Goal: Task Accomplishment & Management: Use online tool/utility

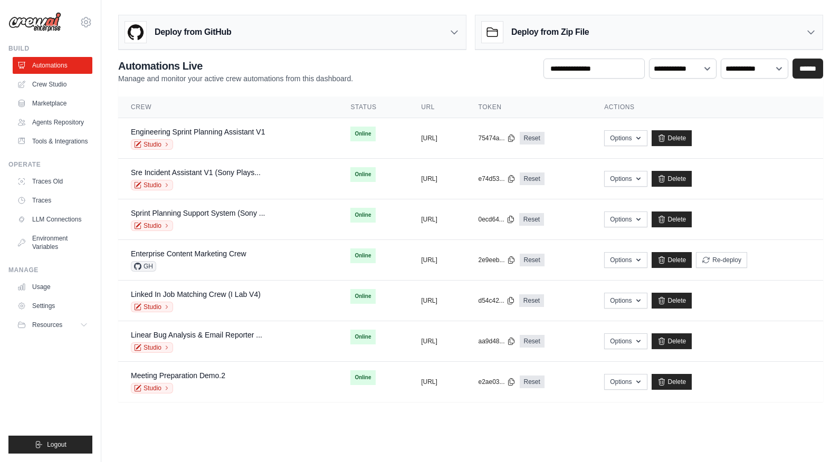
click at [452, 30] on icon at bounding box center [454, 32] width 11 height 11
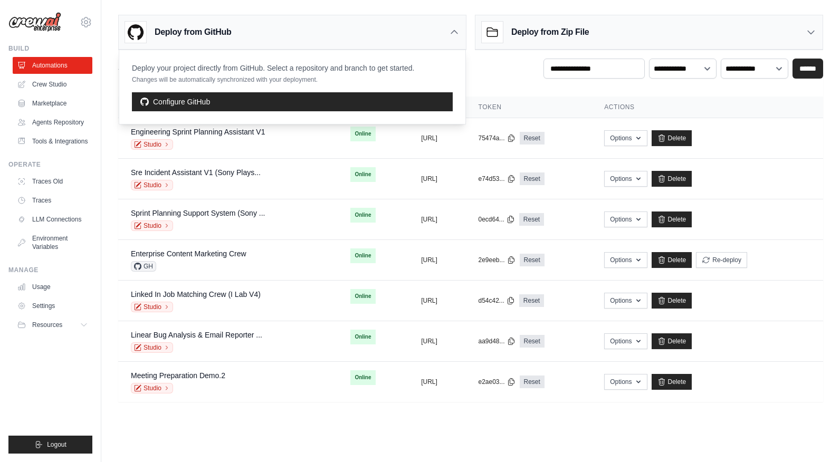
click at [509, 71] on div "**********" at bounding box center [470, 71] width 705 height 25
click at [60, 85] on link "Crew Studio" at bounding box center [54, 84] width 80 height 17
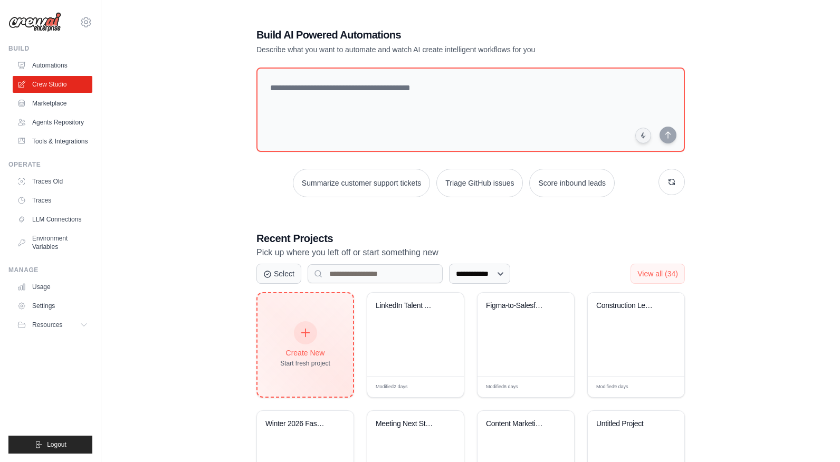
click at [314, 340] on div "Create New Start fresh project" at bounding box center [305, 344] width 50 height 45
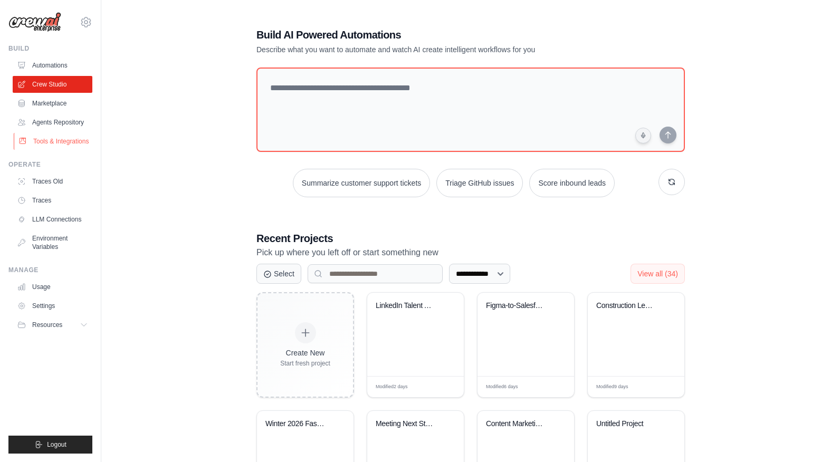
click at [59, 141] on link "Tools & Integrations" at bounding box center [54, 141] width 80 height 17
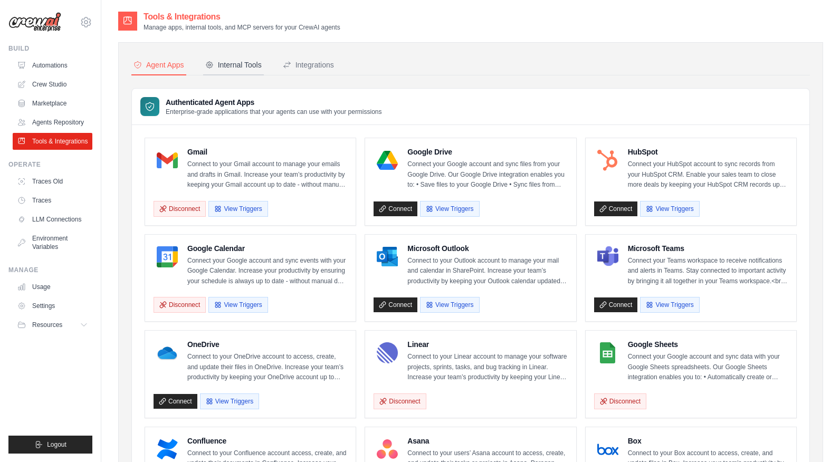
click at [240, 63] on div "Internal Tools" at bounding box center [233, 65] width 56 height 11
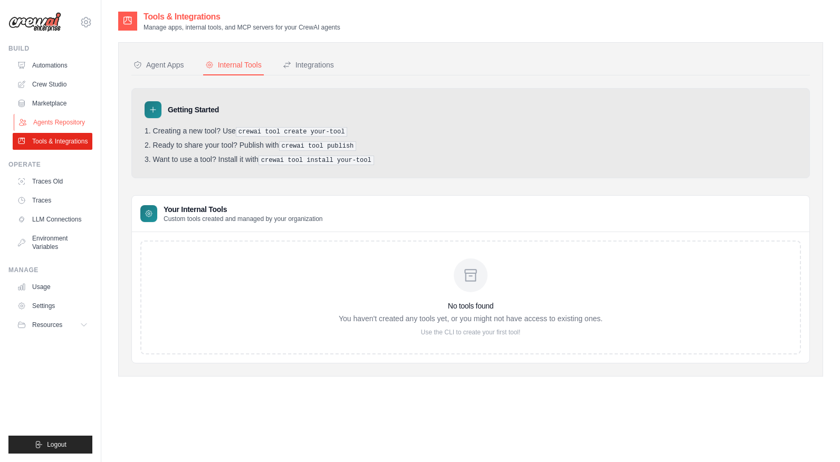
click at [46, 121] on link "Agents Repository" at bounding box center [54, 122] width 80 height 17
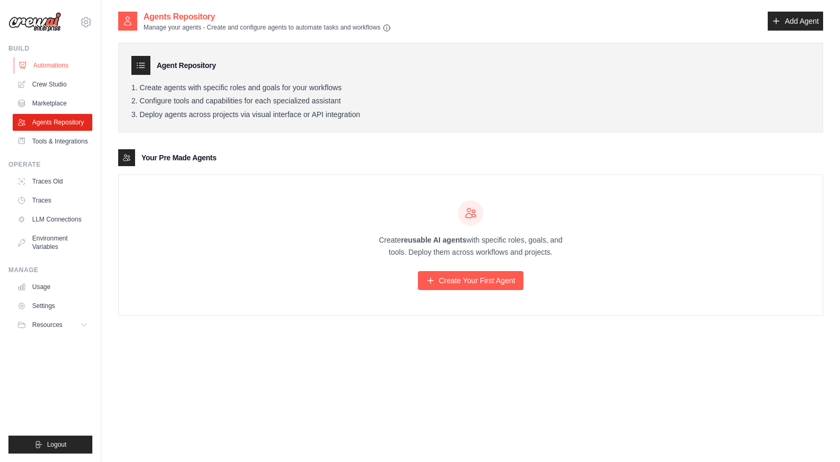
click at [47, 63] on link "Automations" at bounding box center [54, 65] width 80 height 17
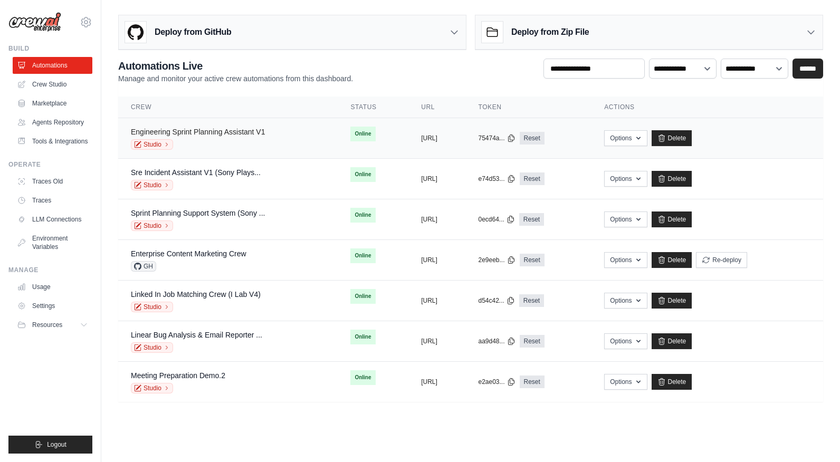
click at [239, 132] on link "Engineering Sprint Planning Assistant V1" at bounding box center [198, 132] width 135 height 8
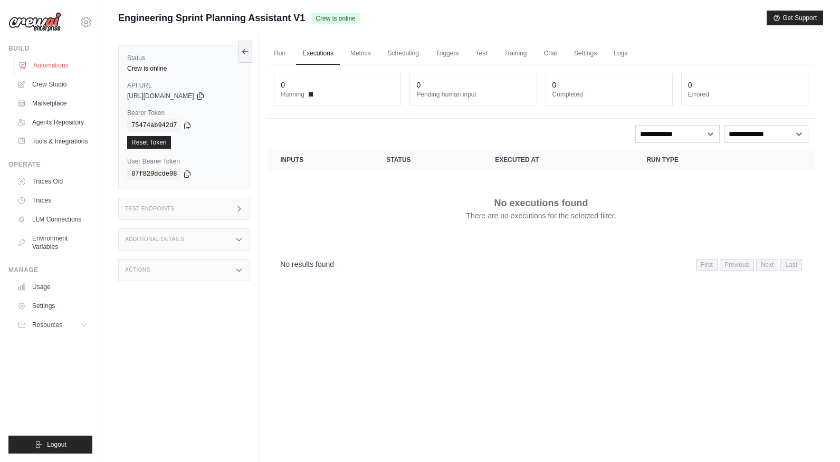
click at [57, 68] on link "Automations" at bounding box center [54, 65] width 80 height 17
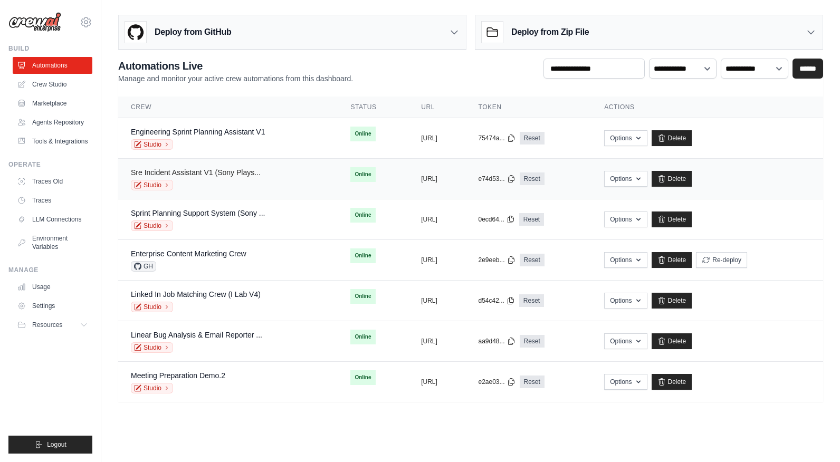
click at [227, 171] on link "Sre Incident Assistant V1 (Sony Plays..." at bounding box center [196, 172] width 130 height 8
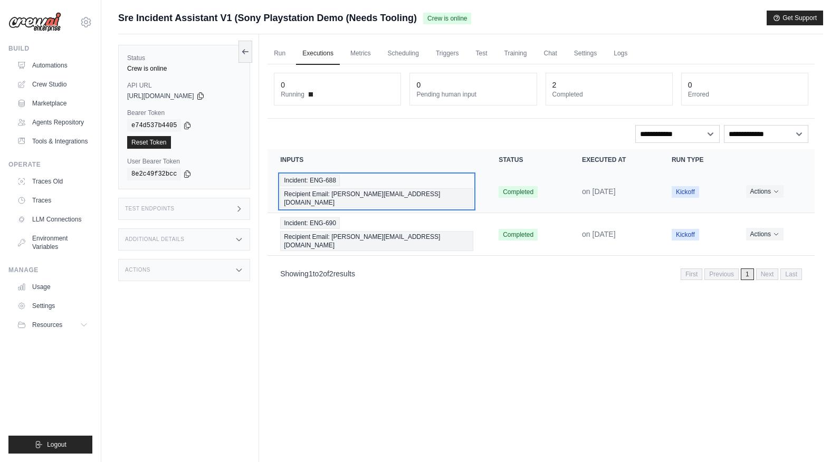
click at [437, 188] on span "Recipient Email: chris@crewai.com" at bounding box center [376, 198] width 193 height 20
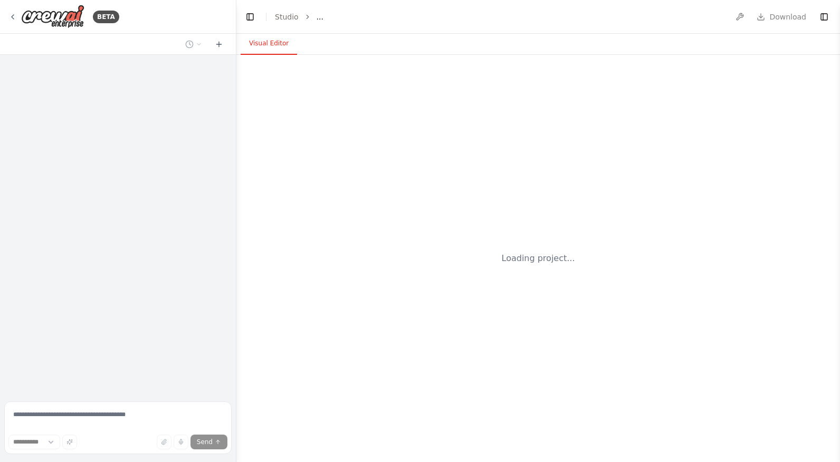
select select "****"
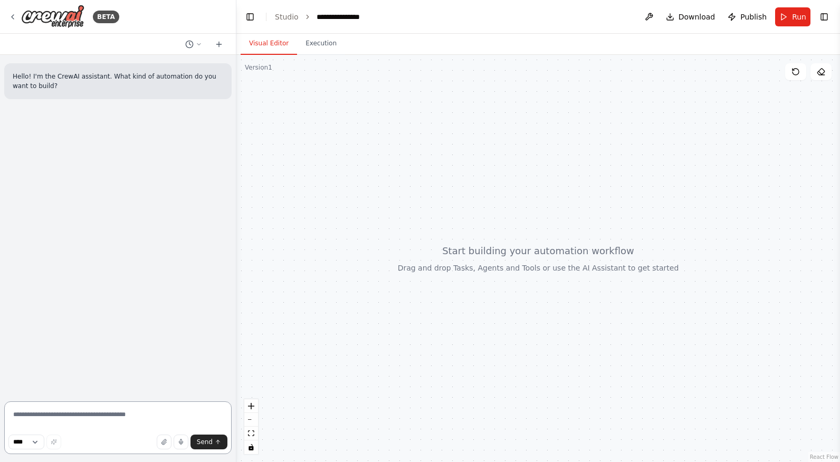
click at [110, 418] on textarea at bounding box center [117, 428] width 227 height 53
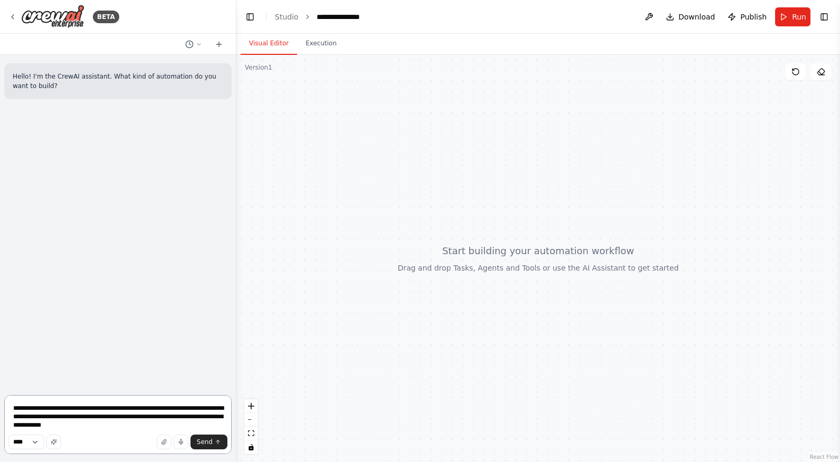
type textarea "**********"
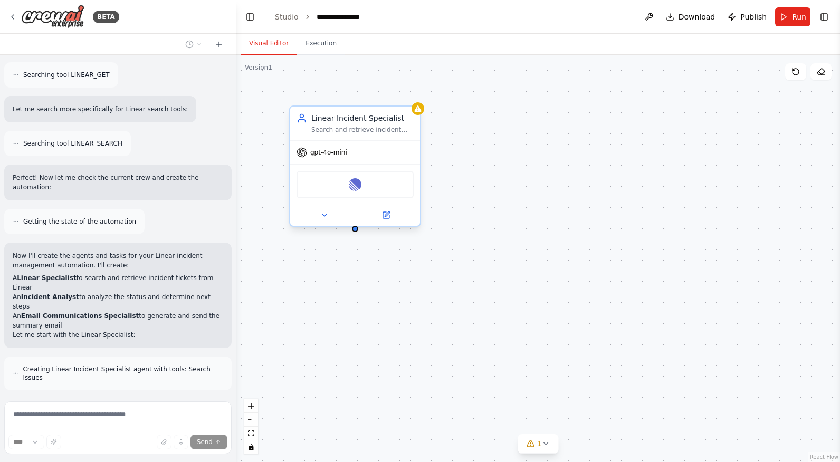
scroll to position [381, 0]
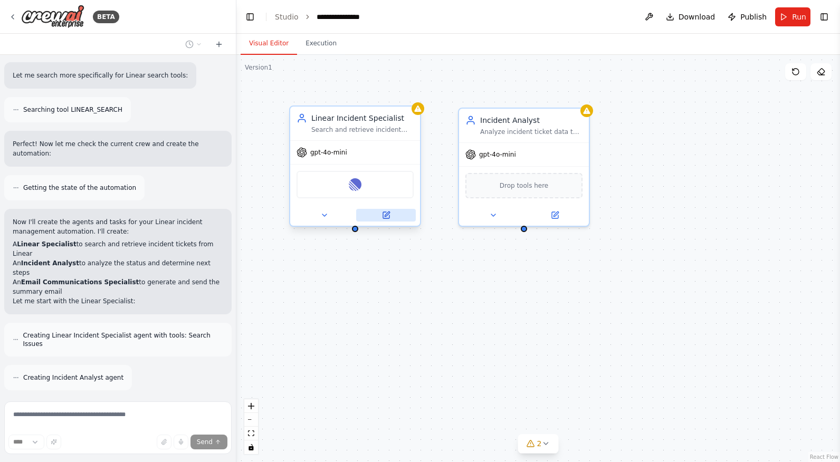
click at [391, 219] on button at bounding box center [386, 215] width 60 height 13
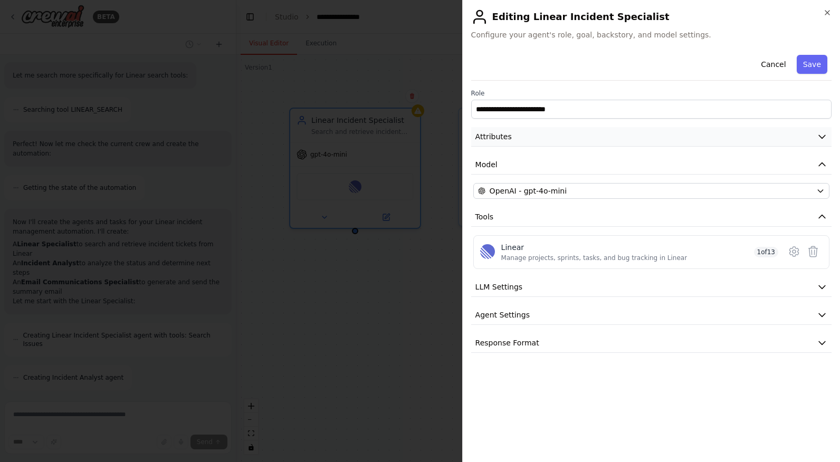
scroll to position [423, 0]
click at [793, 133] on button "Attributes" at bounding box center [651, 137] width 360 height 20
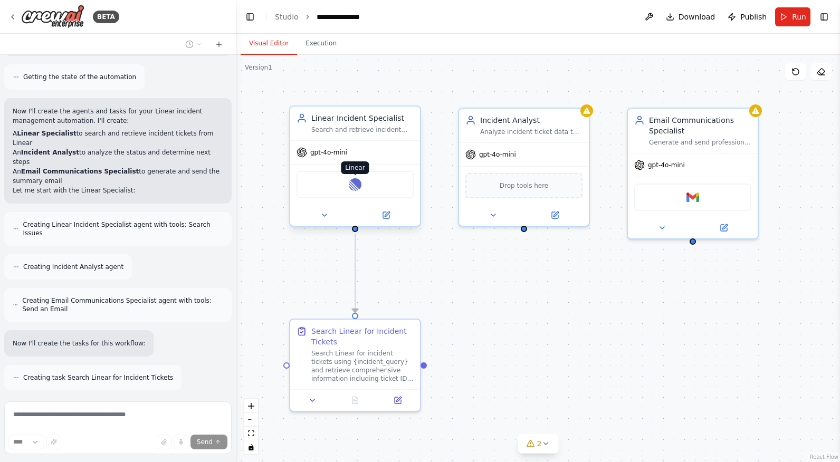
scroll to position [526, 0]
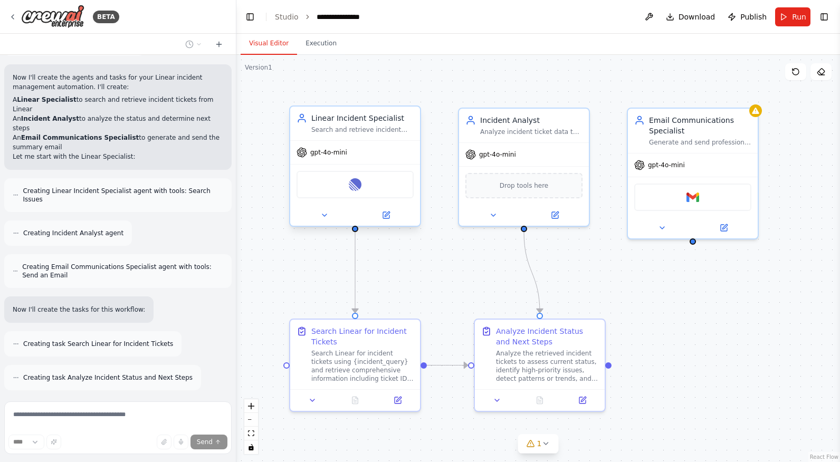
click at [367, 187] on div "Linear" at bounding box center [355, 184] width 117 height 27
click at [359, 184] on img at bounding box center [355, 184] width 13 height 13
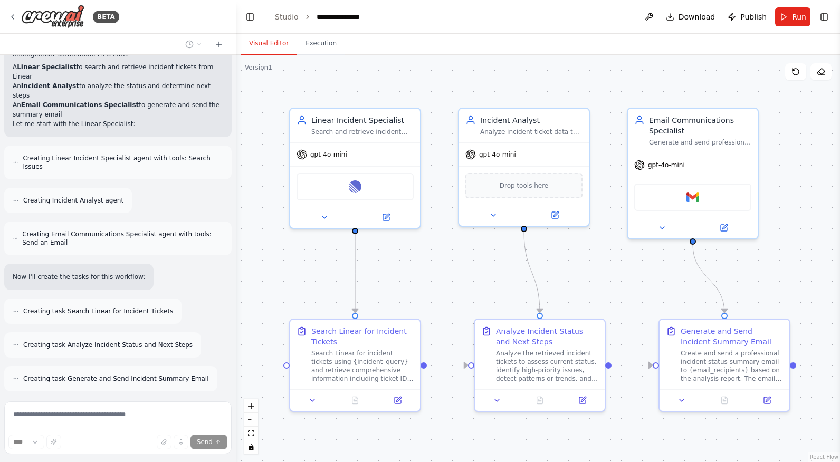
scroll to position [628, 0]
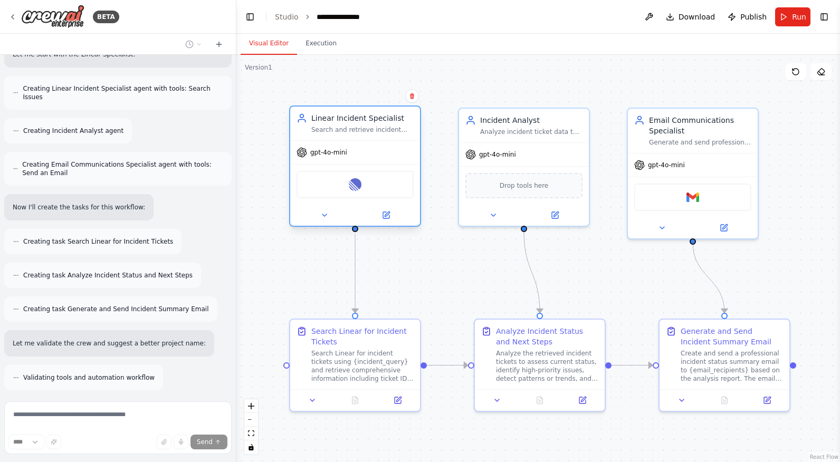
click at [360, 195] on div "Linear" at bounding box center [355, 184] width 117 height 27
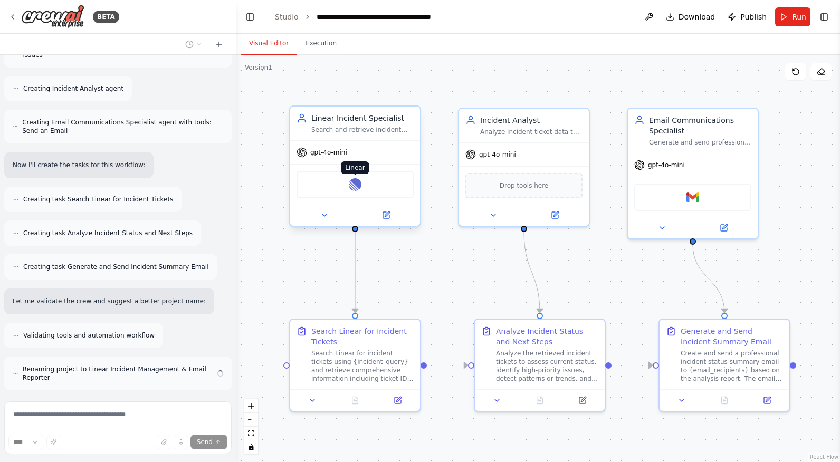
click at [360, 183] on img at bounding box center [355, 184] width 13 height 13
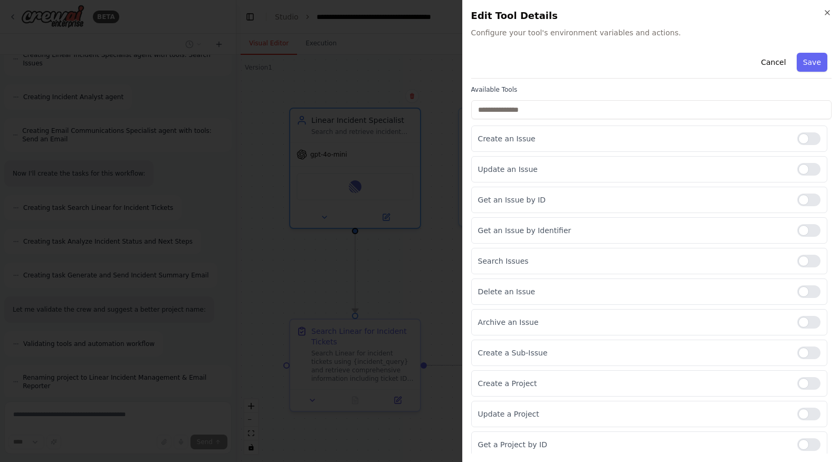
scroll to position [65, 0]
click at [827, 14] on icon "button" at bounding box center [827, 12] width 8 height 8
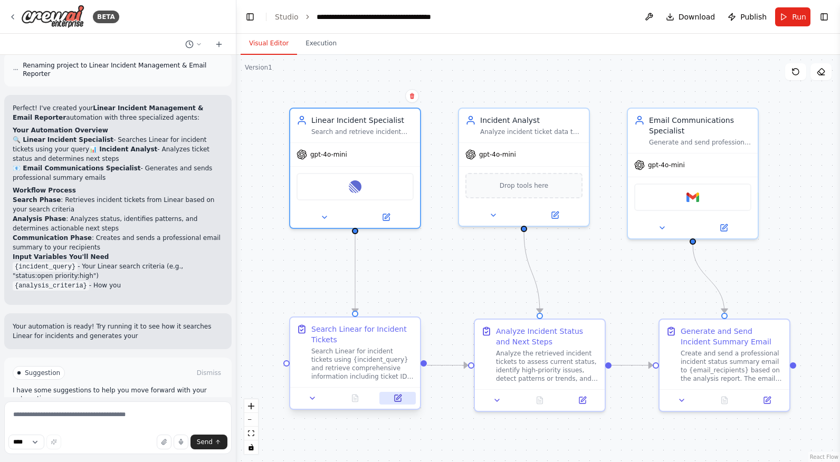
click at [404, 398] on button at bounding box center [397, 398] width 36 height 13
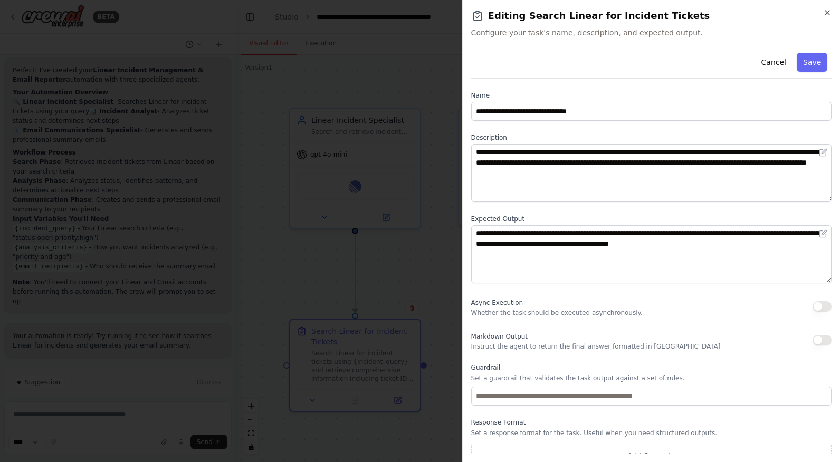
scroll to position [1021, 0]
click at [829, 11] on icon "button" at bounding box center [827, 13] width 4 height 4
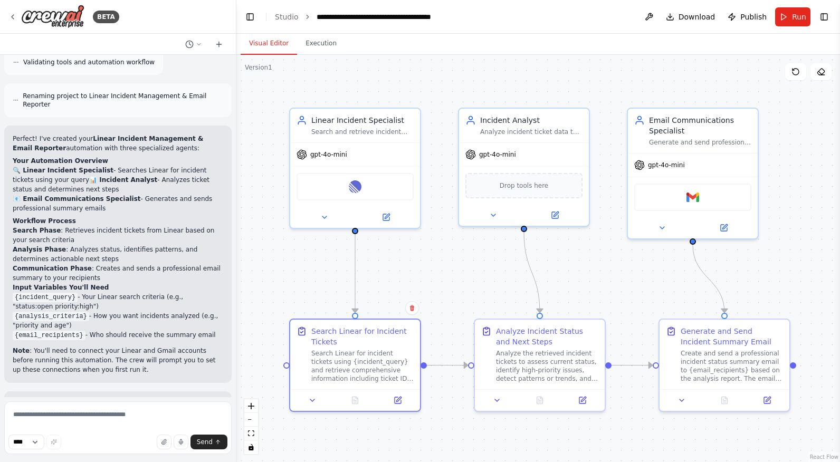
scroll to position [945, 0]
click at [60, 16] on img at bounding box center [52, 17] width 63 height 24
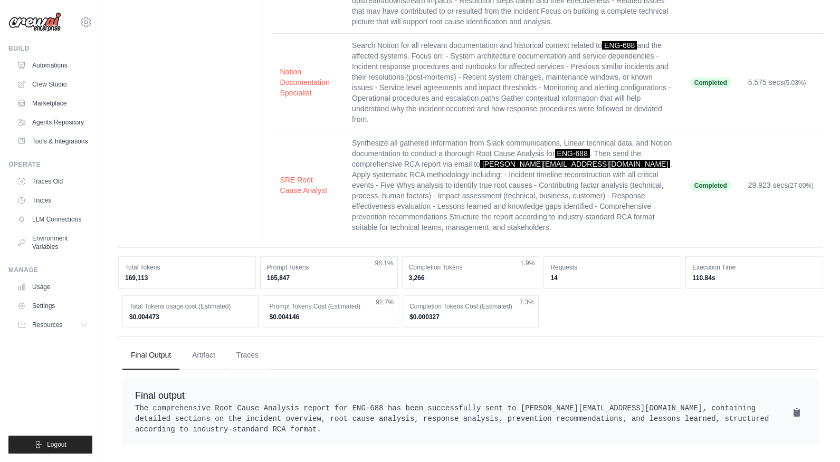
scroll to position [224, 0]
click at [244, 348] on button "Traces" at bounding box center [247, 355] width 39 height 28
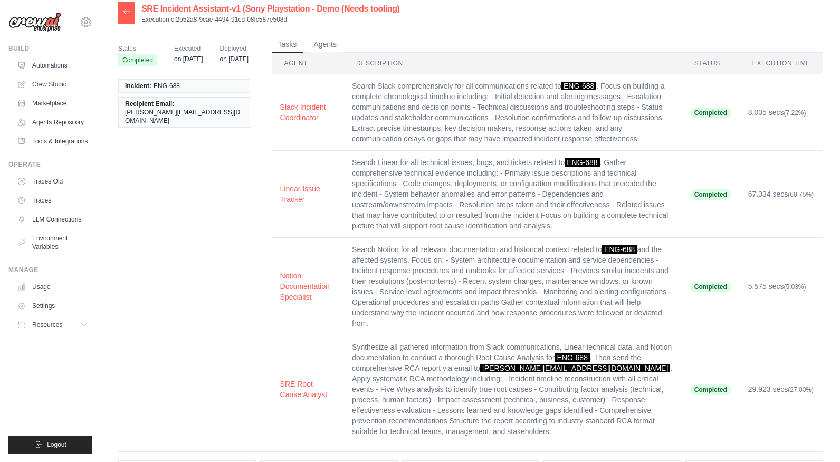
scroll to position [0, 0]
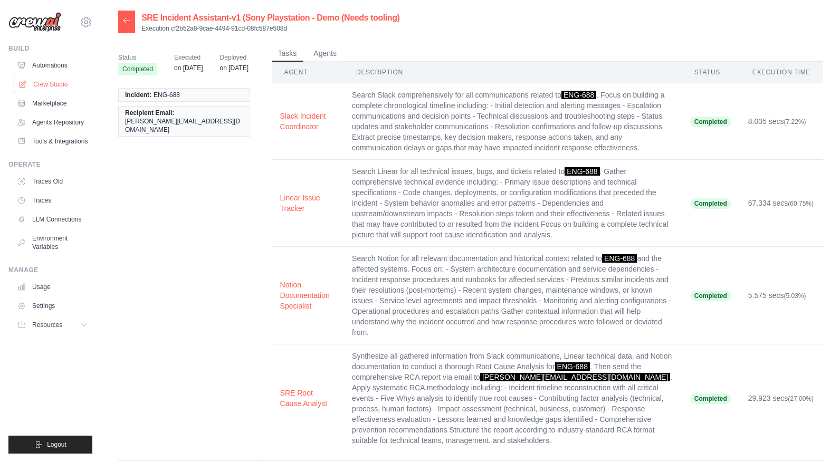
click at [61, 85] on link "Crew Studio" at bounding box center [54, 84] width 80 height 17
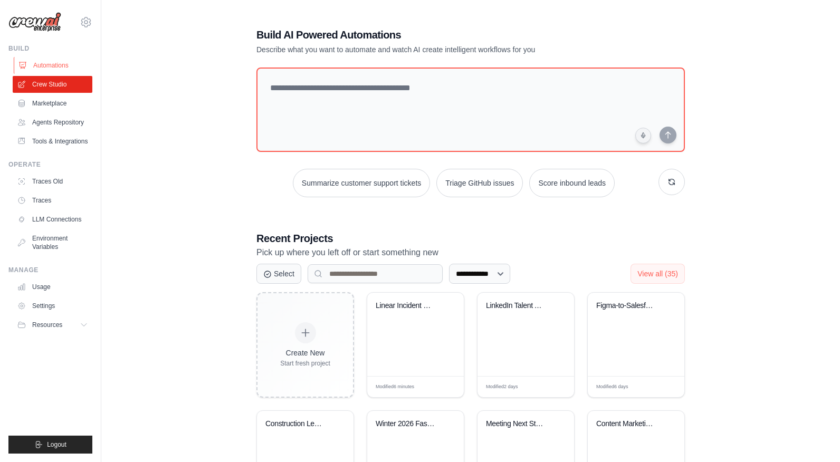
click at [47, 66] on link "Automations" at bounding box center [54, 65] width 80 height 17
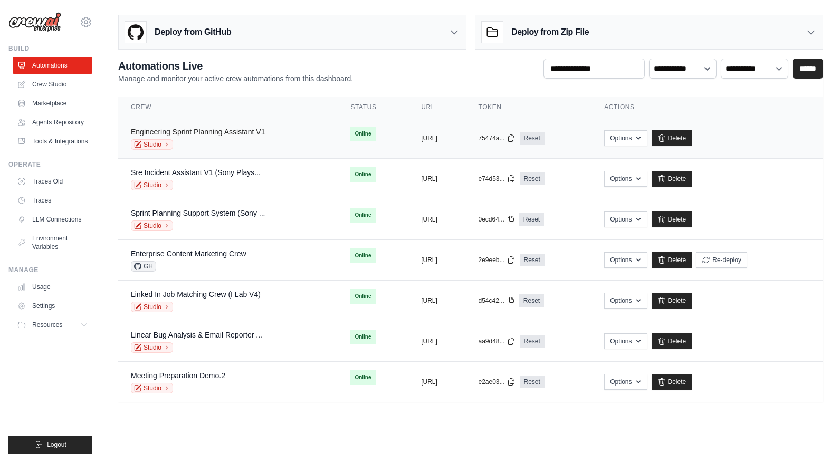
click at [234, 133] on link "Engineering Sprint Planning Assistant V1" at bounding box center [198, 132] width 135 height 8
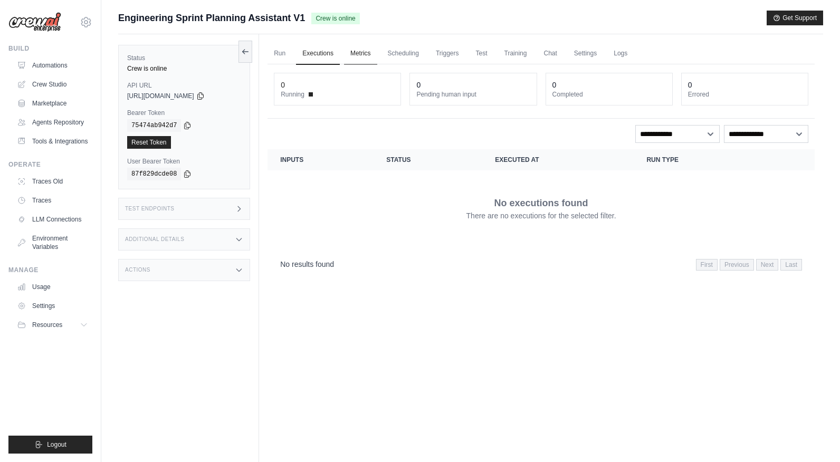
scroll to position [1, 0]
click at [479, 51] on link "Test" at bounding box center [482, 53] width 24 height 22
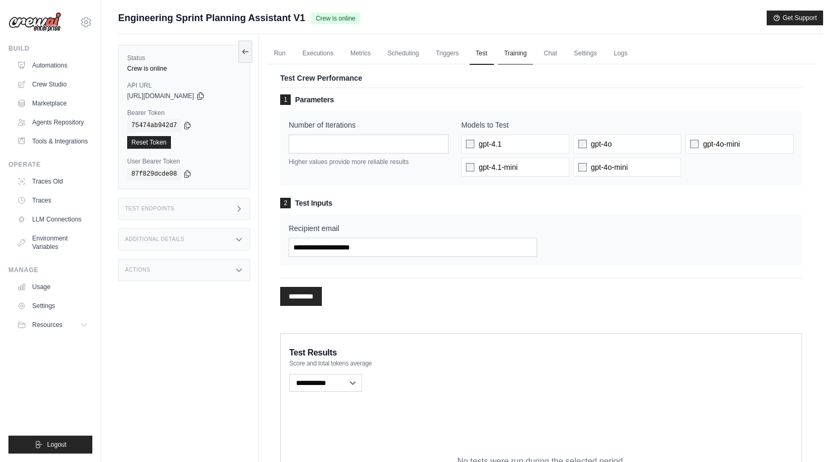
click at [514, 55] on link "Training" at bounding box center [515, 54] width 35 height 22
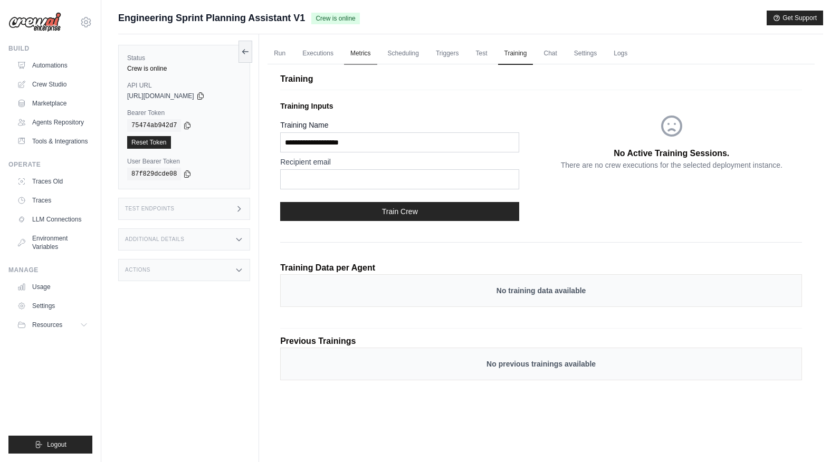
click at [360, 54] on link "Metrics" at bounding box center [360, 54] width 33 height 22
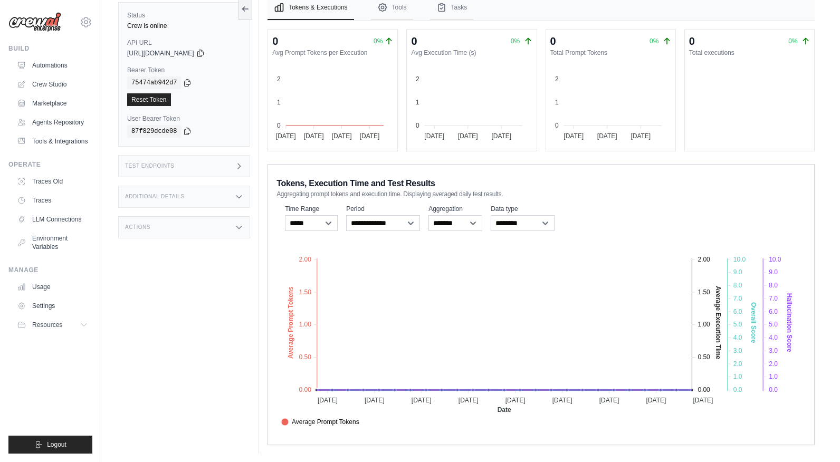
scroll to position [71, 0]
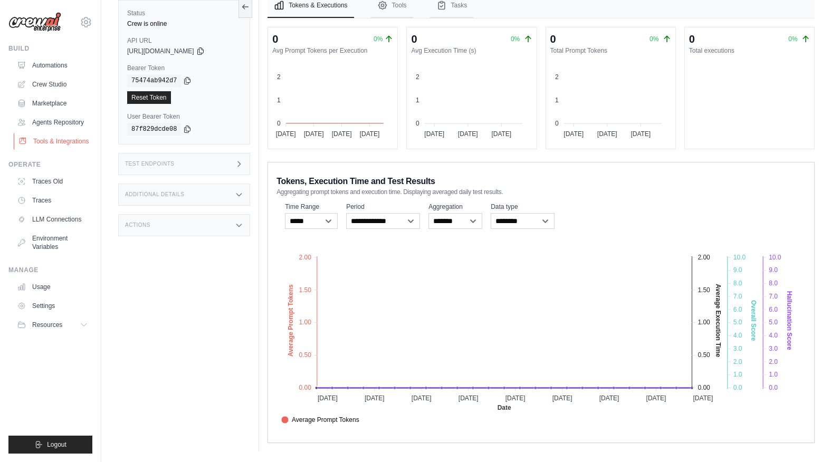
click at [56, 140] on link "Tools & Integrations" at bounding box center [54, 141] width 80 height 17
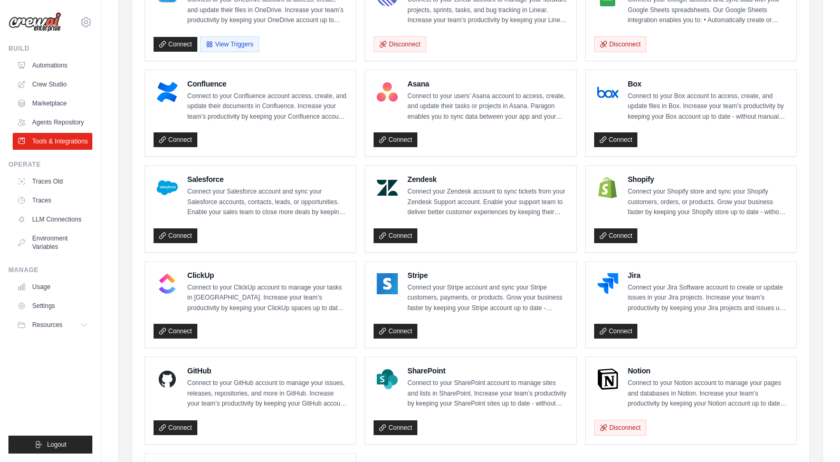
scroll to position [363, 0]
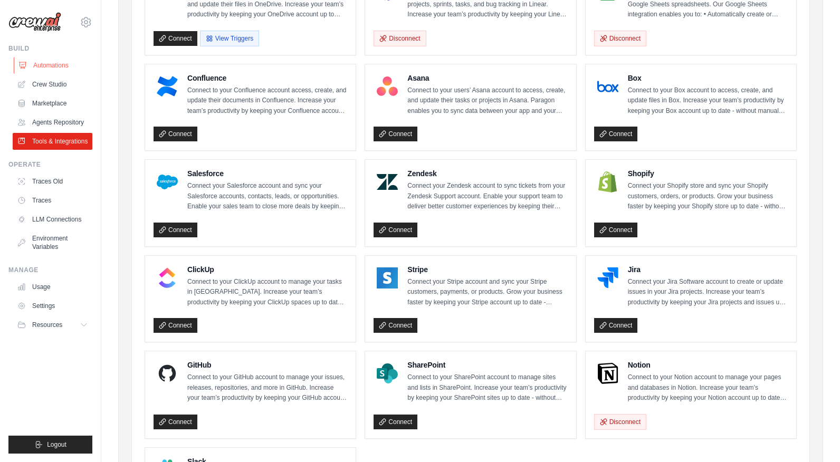
click at [58, 64] on link "Automations" at bounding box center [54, 65] width 80 height 17
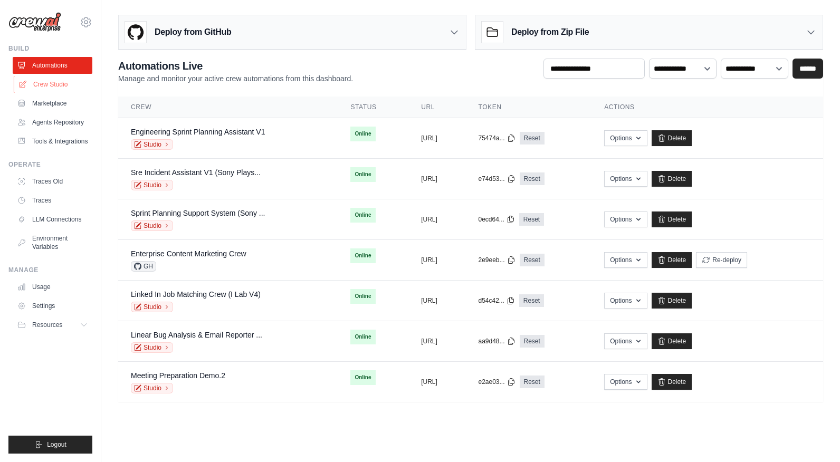
click at [58, 84] on link "Crew Studio" at bounding box center [54, 84] width 80 height 17
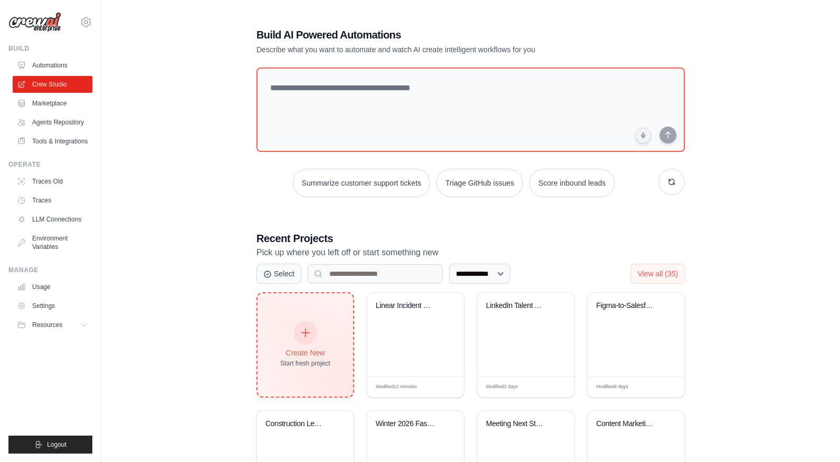
click at [295, 367] on div "Create New Start fresh project" at bounding box center [305, 344] width 96 height 103
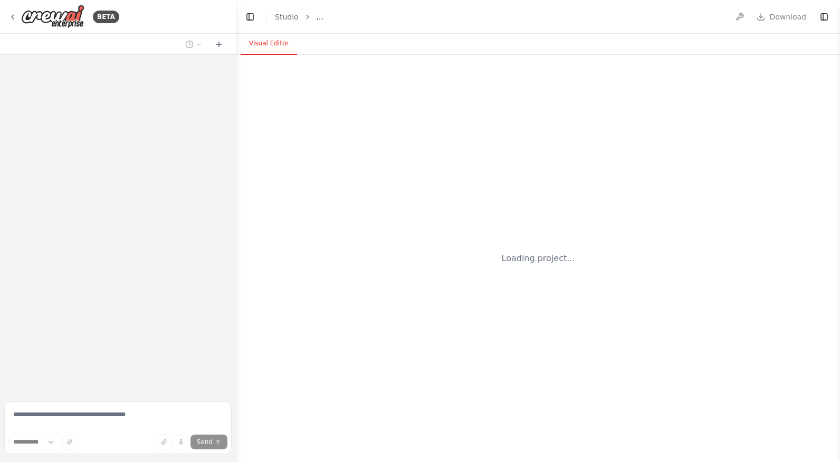
select select "****"
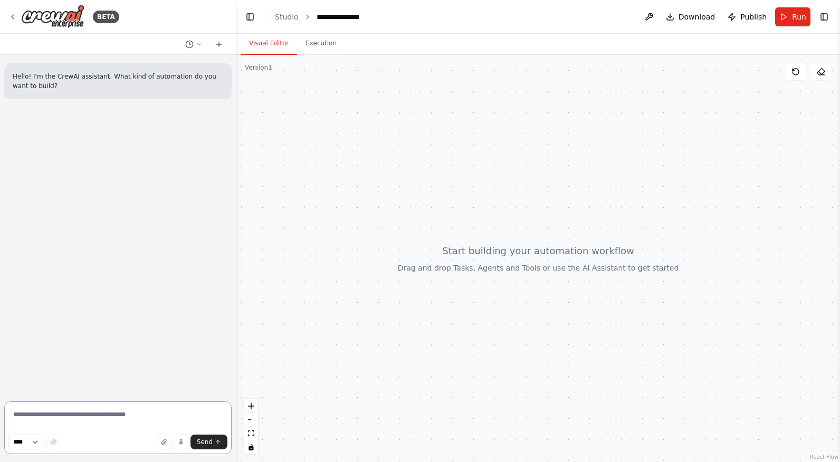
click at [160, 413] on textarea at bounding box center [117, 428] width 227 height 53
type textarea "**********"
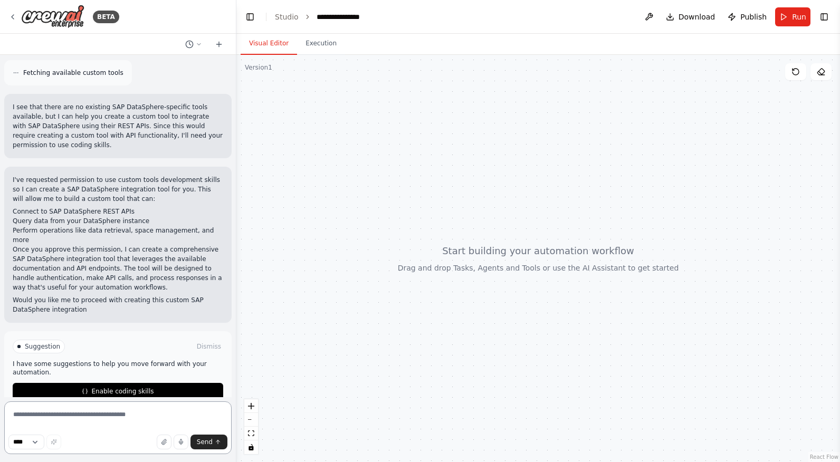
scroll to position [404, 0]
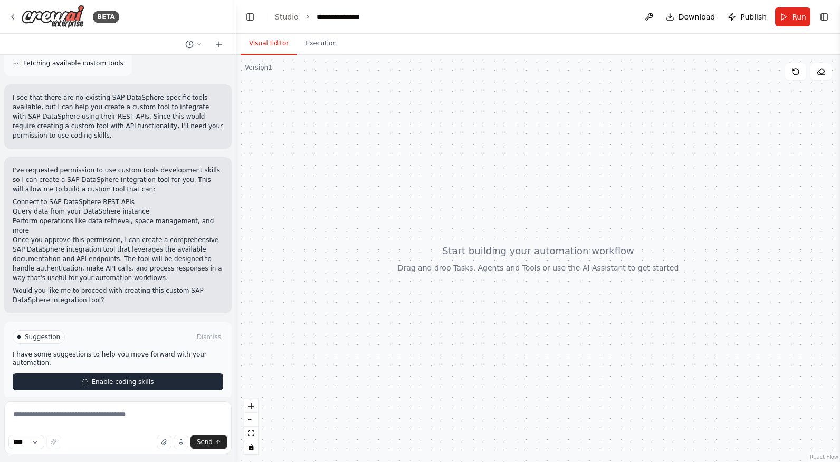
click at [101, 378] on span "Enable coding skills" at bounding box center [122, 382] width 62 height 8
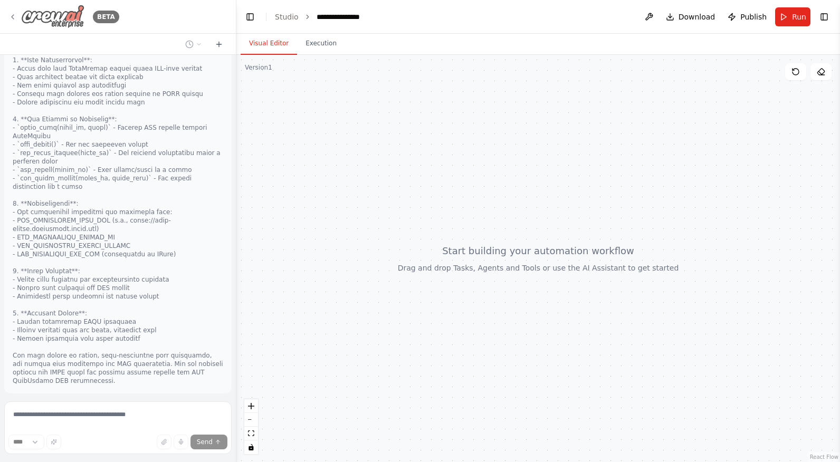
scroll to position [952, 0]
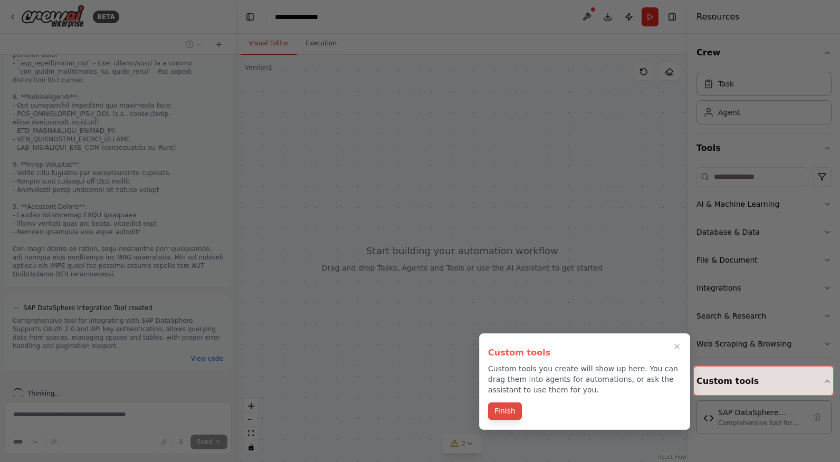
click at [513, 414] on button "Finish" at bounding box center [505, 411] width 34 height 17
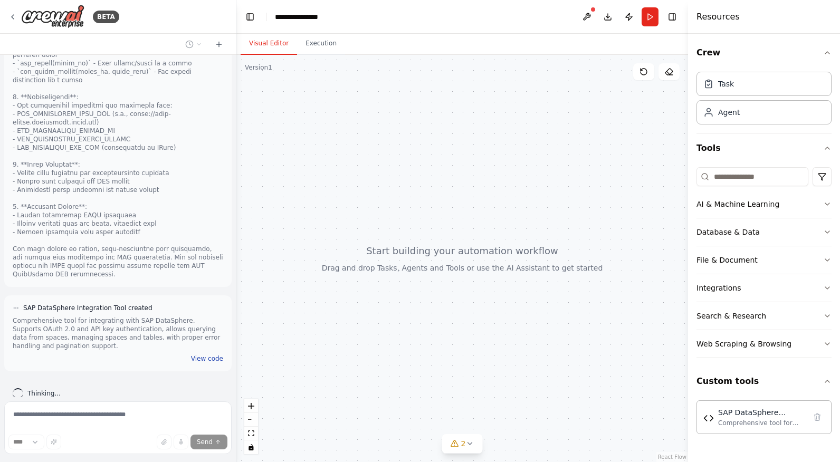
click at [204, 355] on button "View code" at bounding box center [207, 359] width 32 height 8
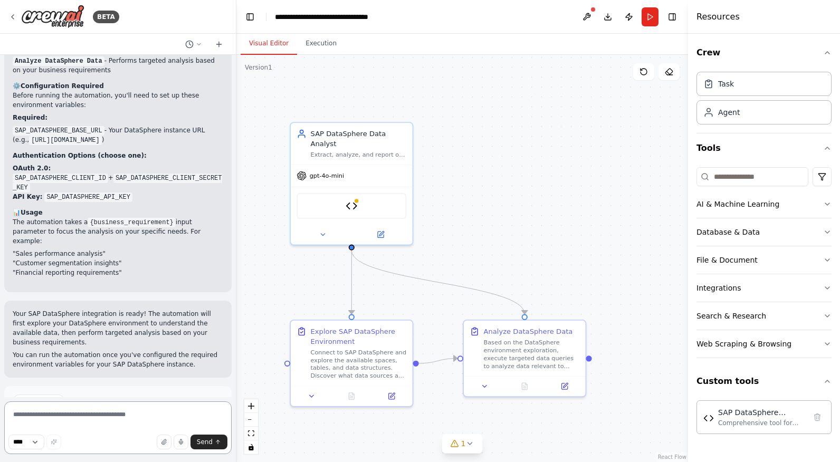
scroll to position [1966, 0]
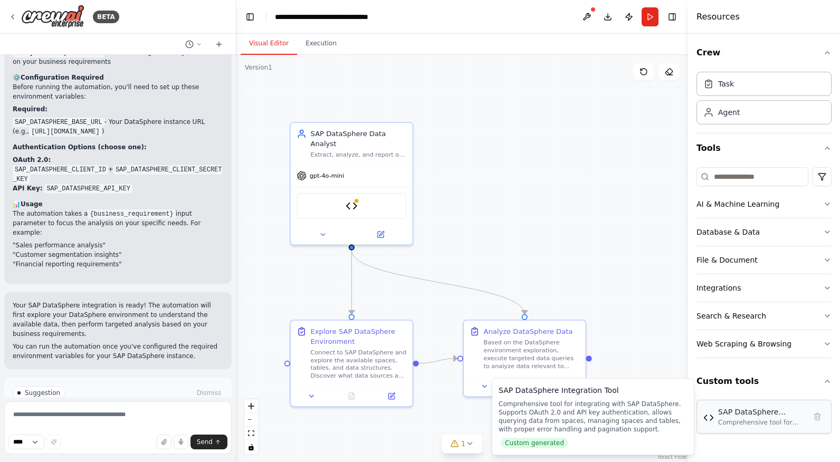
click at [738, 422] on div "Comprehensive tool for integrating with SAP DataSphere. Supports OAuth 2.0 and …" at bounding box center [762, 422] width 88 height 8
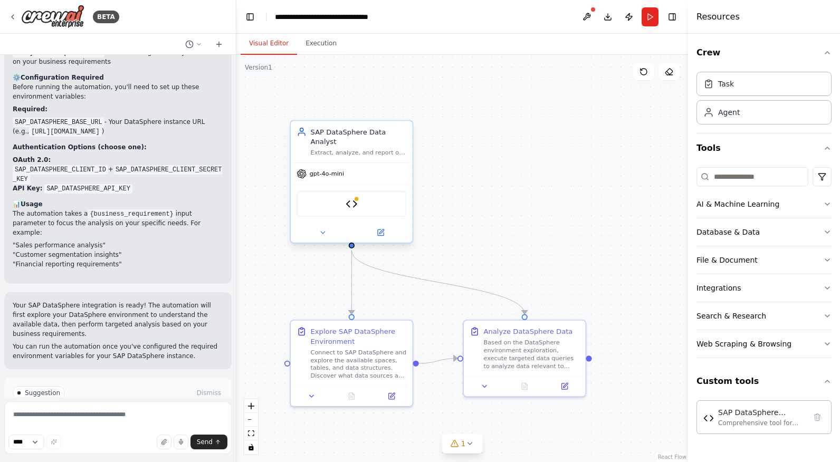
click at [358, 208] on div "SAP DataSphere Integration Tool" at bounding box center [352, 204] width 110 height 26
